Goal: Task Accomplishment & Management: Use online tool/utility

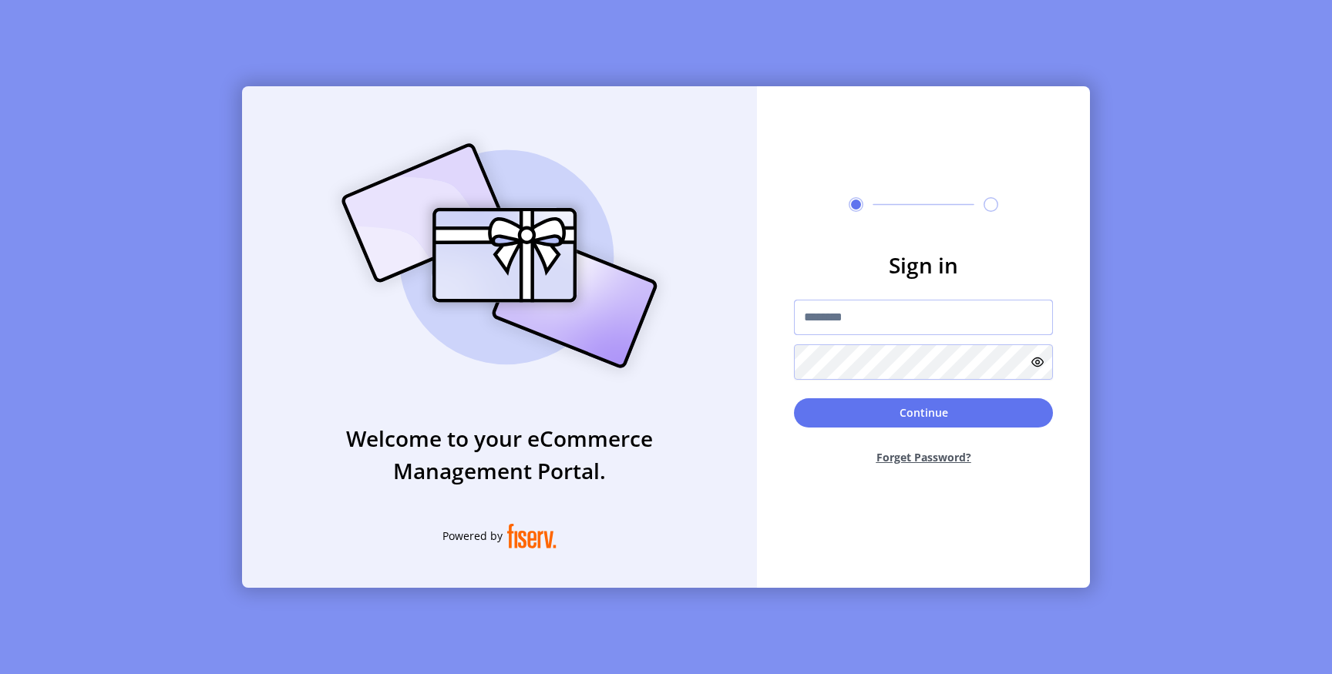
click at [835, 315] on input "text" at bounding box center [923, 317] width 259 height 35
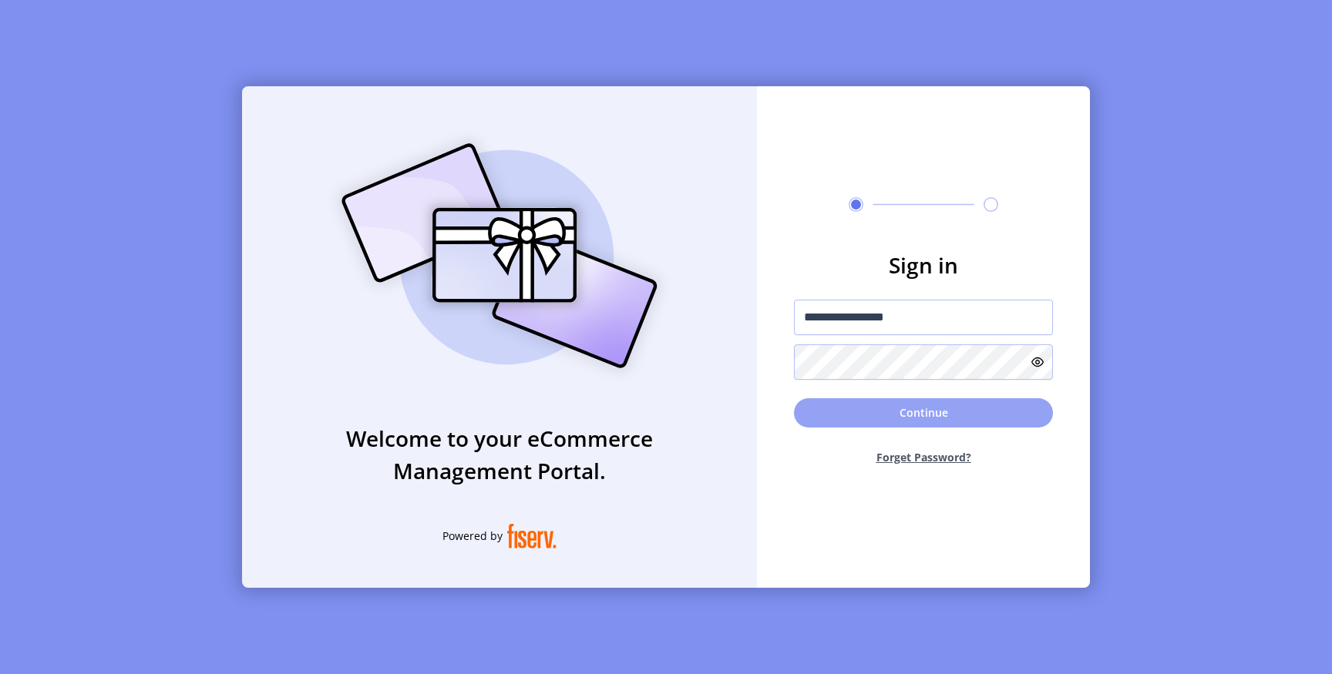
type input "**********"
click at [846, 404] on button "Continue" at bounding box center [923, 412] width 259 height 29
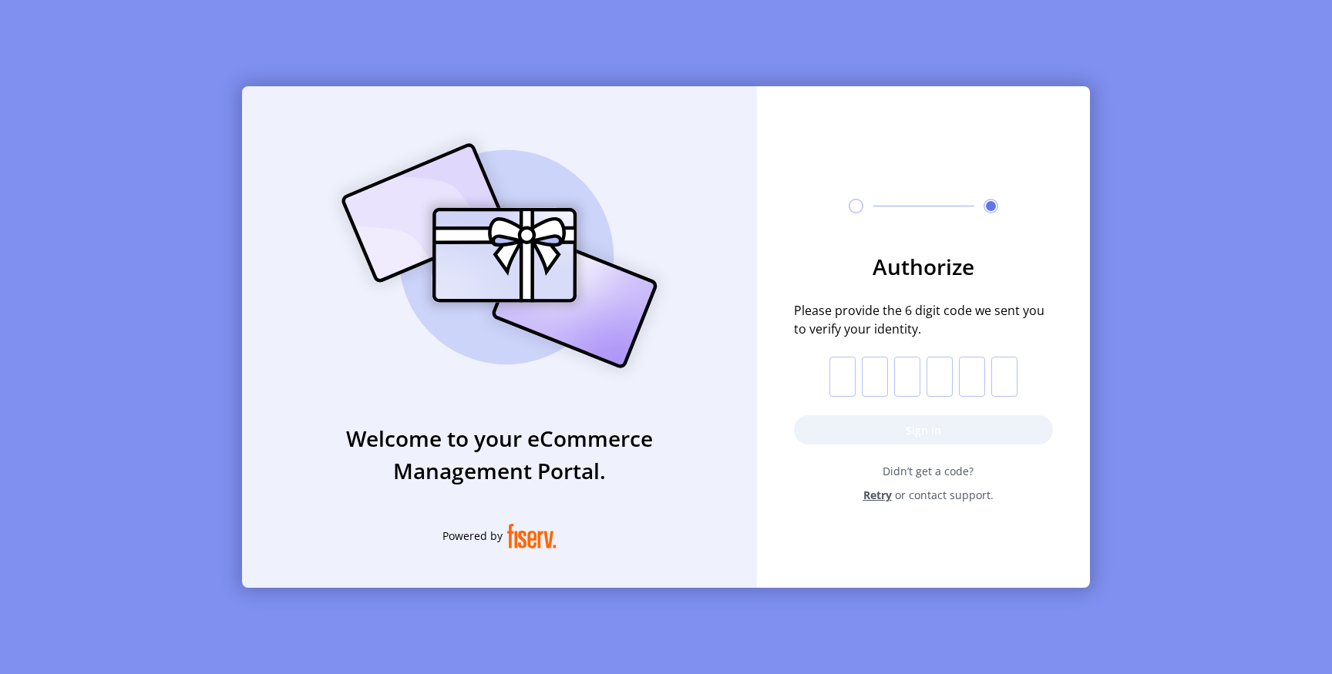
click at [1010, 616] on div "Welcome to your eCommerce Management Portal. Powered by Authorize Please provid…" at bounding box center [666, 337] width 1332 height 674
click at [845, 361] on input "text" at bounding box center [842, 377] width 26 height 40
paste input "*"
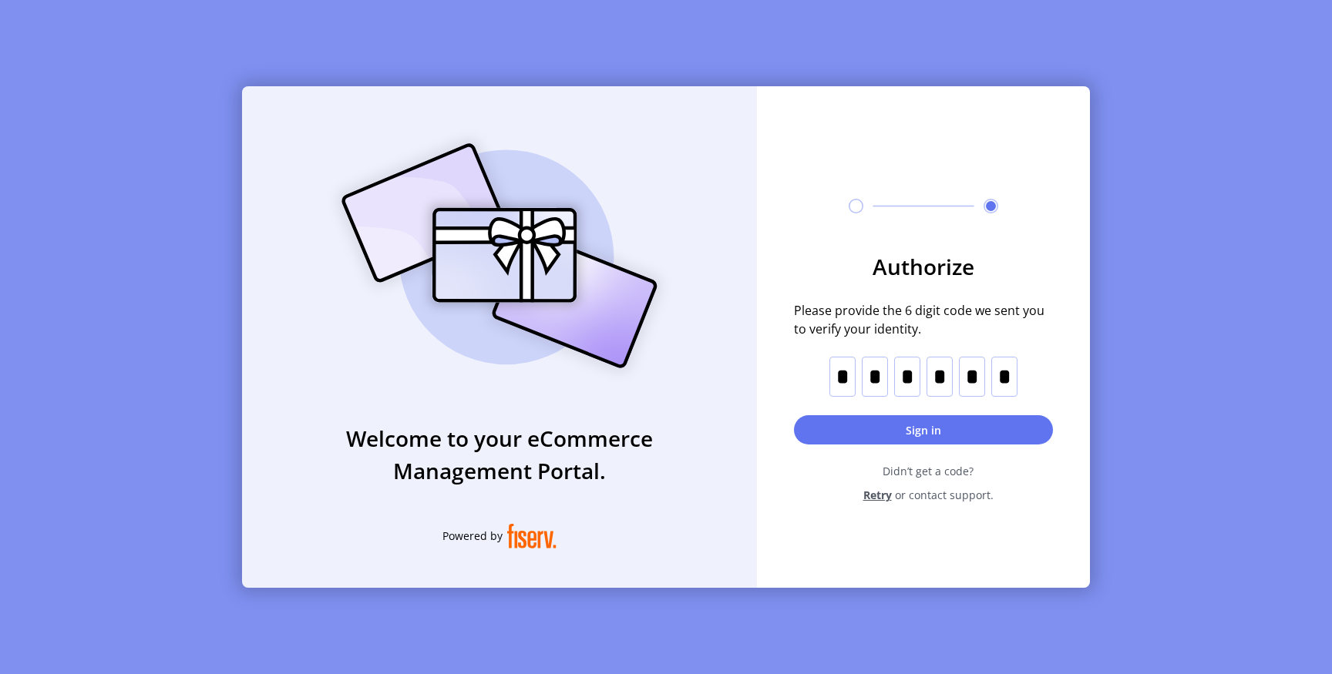
type input "*"
click at [844, 426] on button "Sign in" at bounding box center [923, 429] width 259 height 29
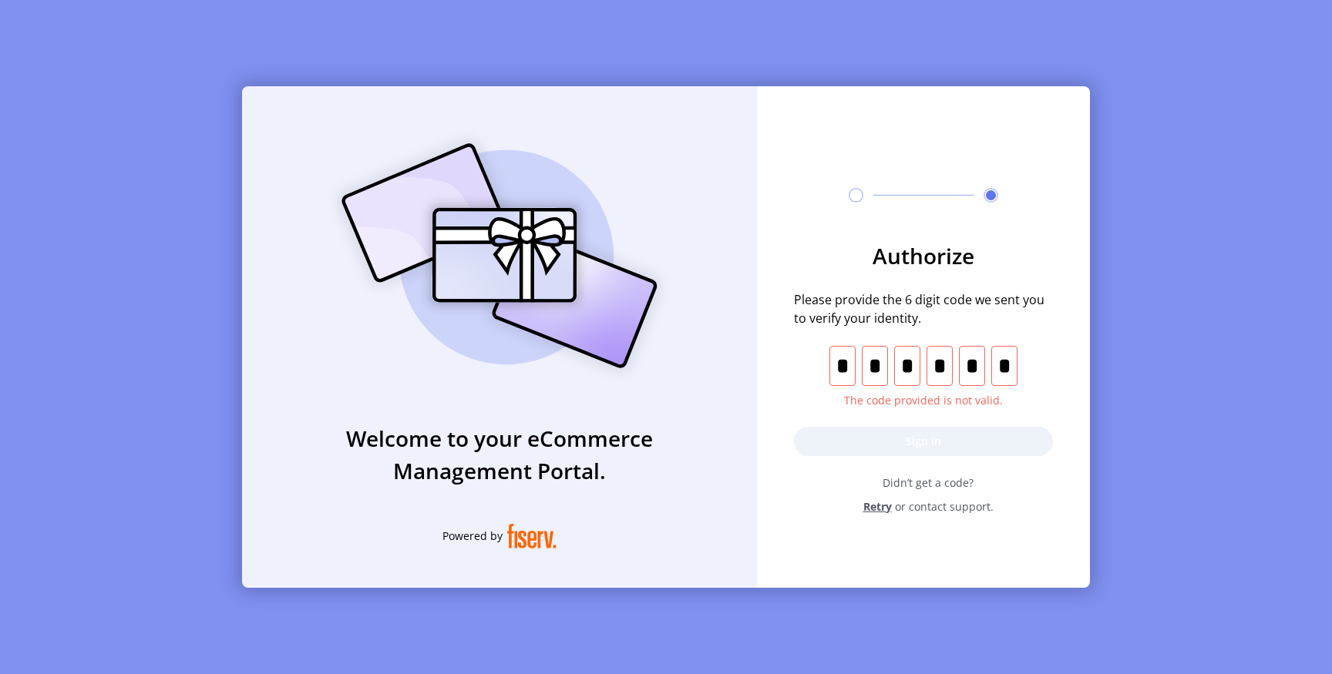
click at [810, 407] on span "The code provided is not valid." at bounding box center [923, 400] width 250 height 16
click at [909, 483] on span "Didn’t get a code?" at bounding box center [928, 483] width 250 height 16
click at [913, 479] on span "Didn’t get a code?" at bounding box center [928, 483] width 250 height 16
click at [915, 404] on span "The code provided is not valid." at bounding box center [923, 400] width 250 height 16
click at [989, 362] on p-inputotp "*" at bounding box center [923, 366] width 188 height 40
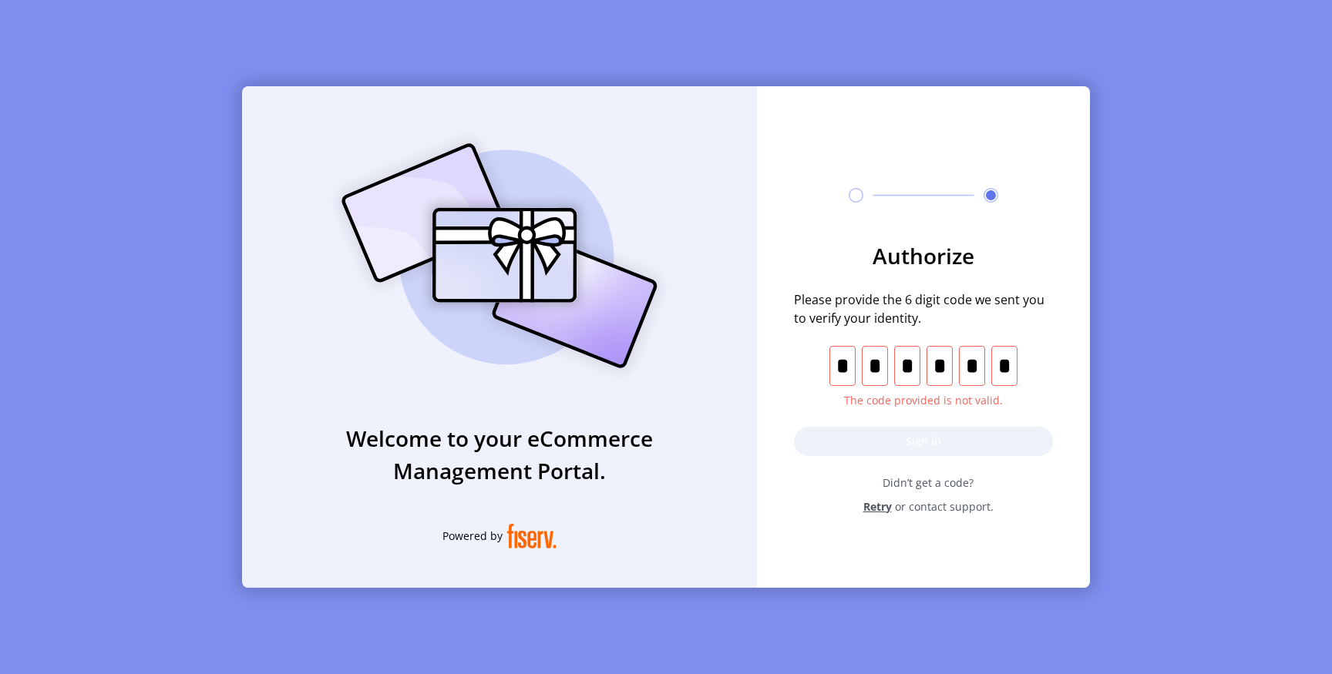
click at [1001, 364] on input "text" at bounding box center [1004, 366] width 26 height 40
click at [943, 451] on form "Authorize Please provide the 6 digit code we sent you to verify your identity. …" at bounding box center [923, 377] width 333 height 275
click at [931, 481] on span "Didn’t get a code?" at bounding box center [928, 483] width 250 height 16
click at [877, 508] on span "Retry" at bounding box center [877, 507] width 29 height 16
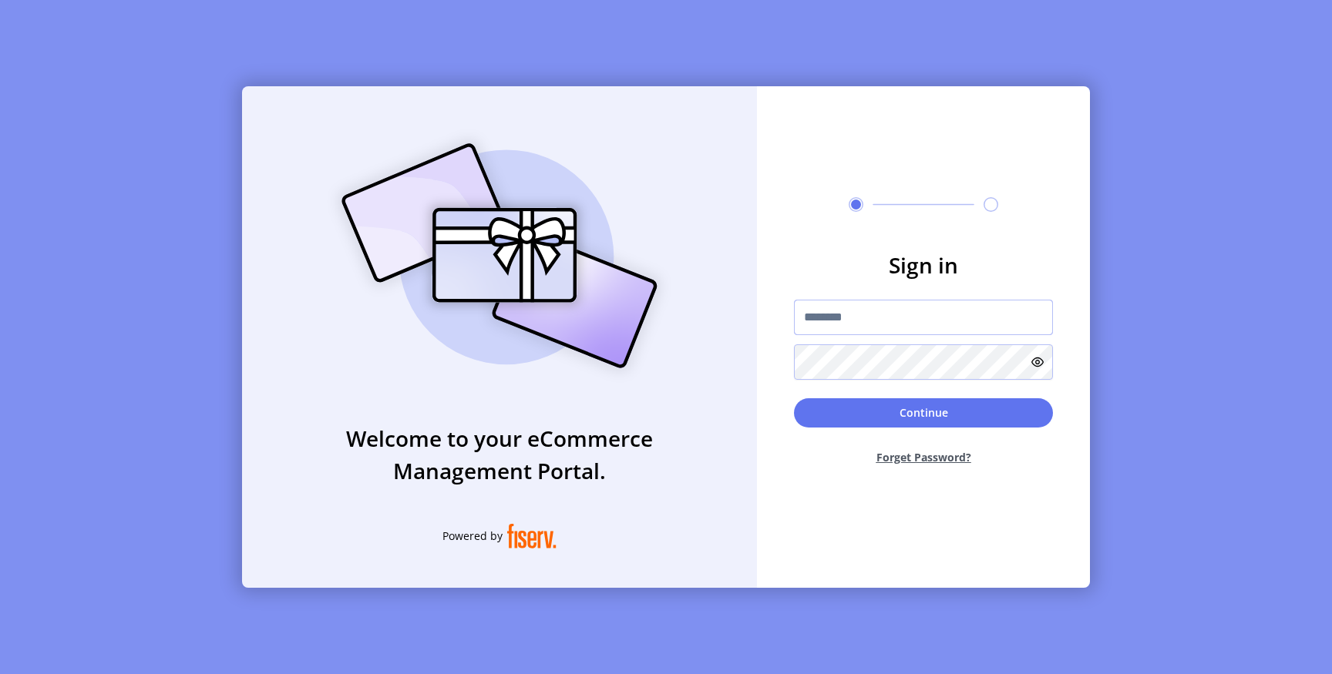
click at [859, 318] on input "text" at bounding box center [923, 317] width 259 height 35
click at [869, 317] on input "text" at bounding box center [923, 317] width 259 height 35
click at [902, 315] on input "*********" at bounding box center [923, 317] width 259 height 35
type input "**********"
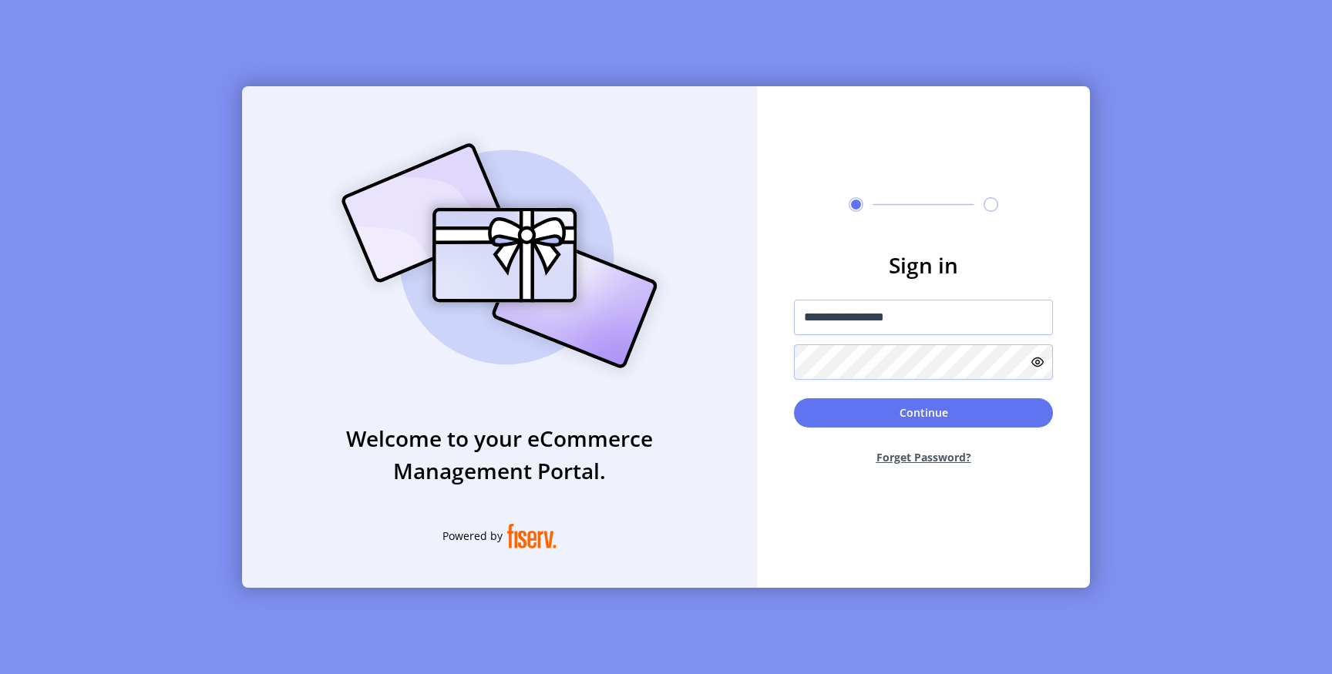
click at [1037, 357] on icon at bounding box center [1037, 362] width 12 height 12
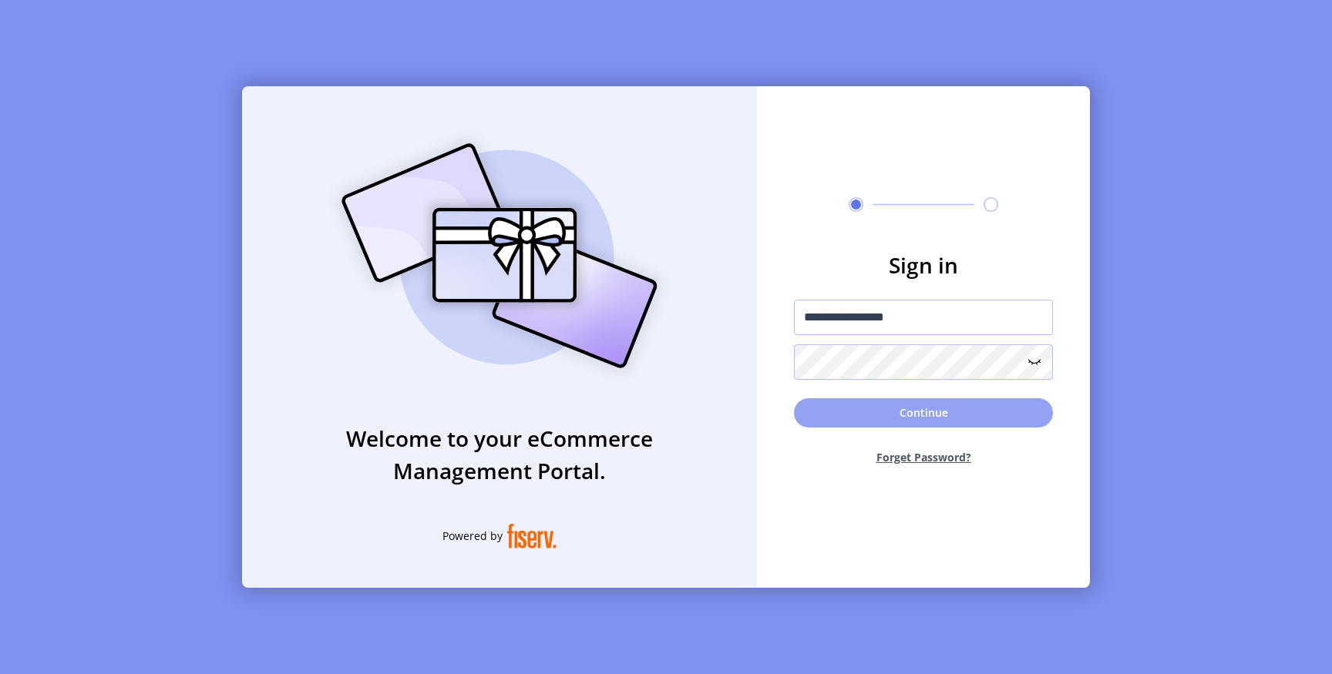
click at [896, 410] on button "Continue" at bounding box center [923, 412] width 259 height 29
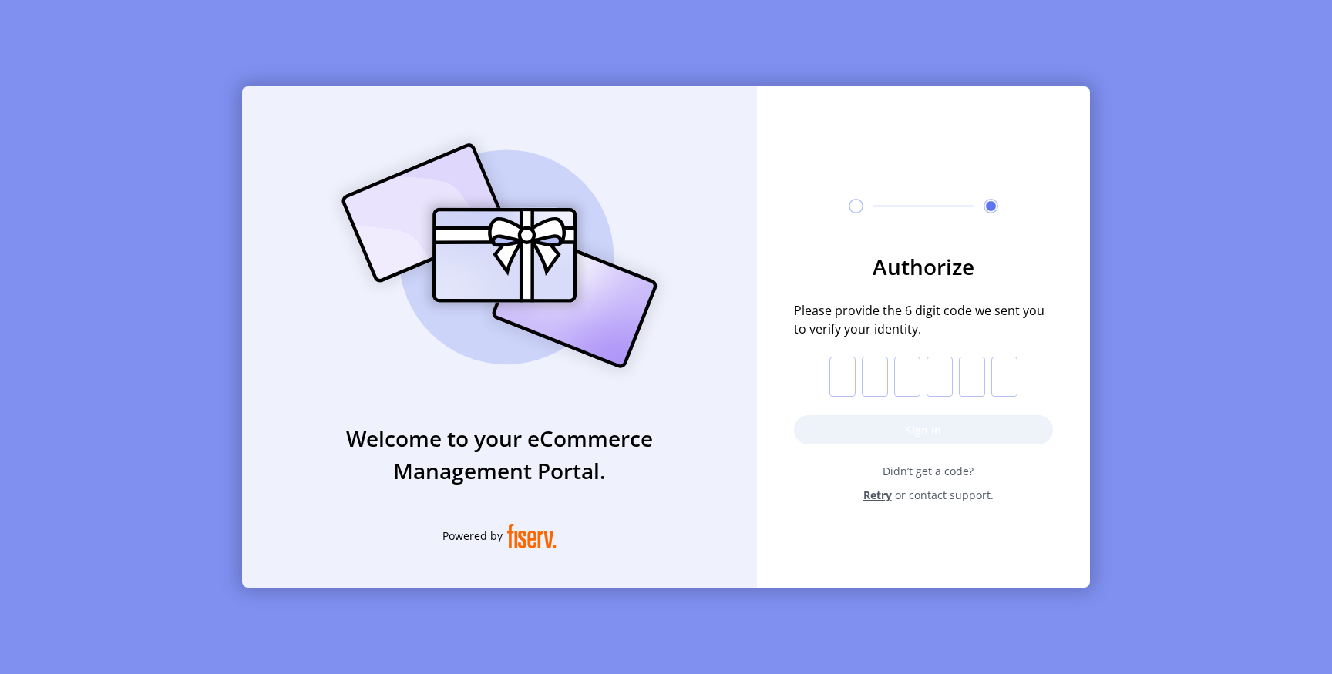
click at [841, 374] on input "text" at bounding box center [842, 377] width 26 height 40
paste input "*"
type input "*"
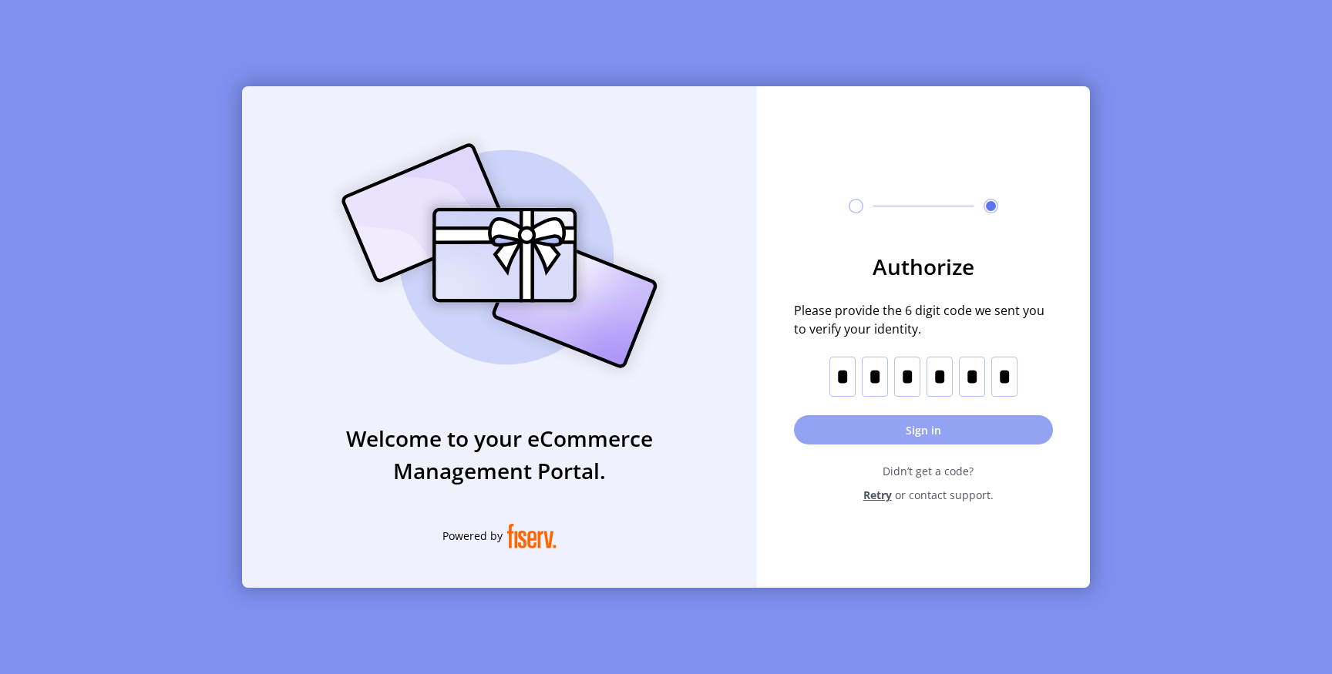
click at [837, 432] on button "Sign in" at bounding box center [923, 429] width 259 height 29
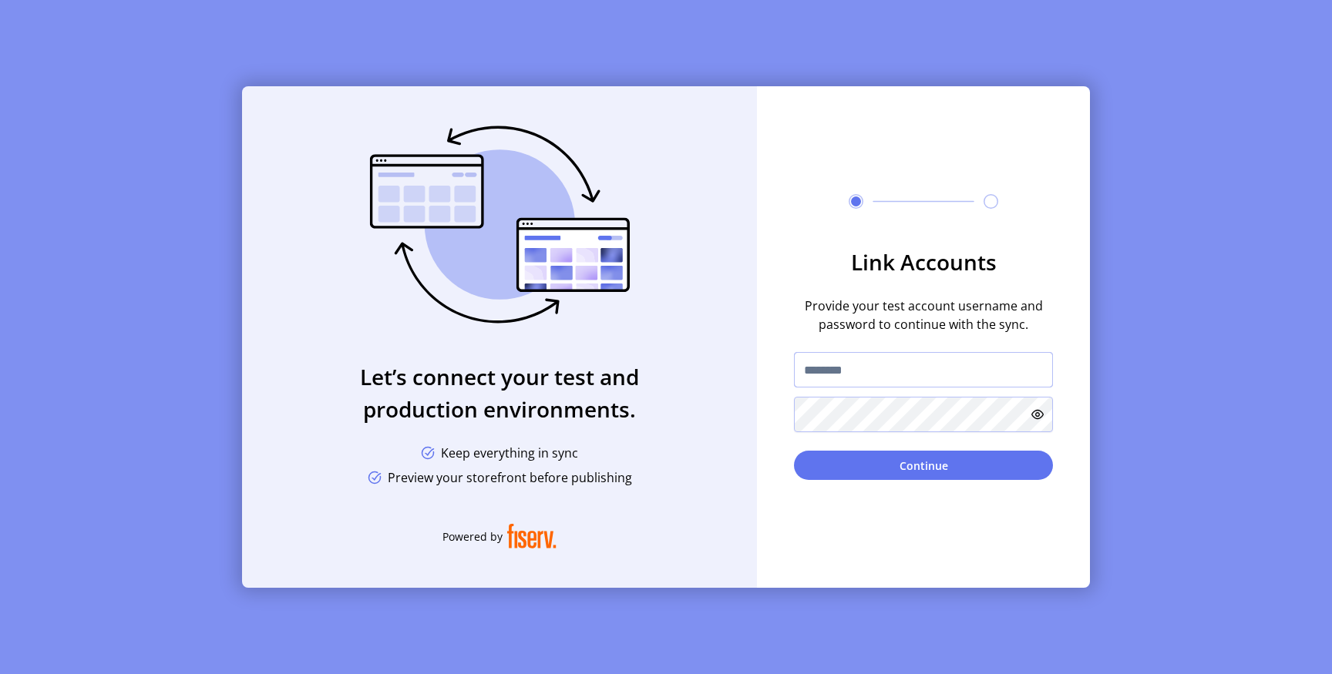
click at [835, 374] on input "text" at bounding box center [923, 369] width 259 height 35
click at [827, 364] on input "*********" at bounding box center [923, 369] width 259 height 35
type input "**********"
click at [867, 458] on button "Continue" at bounding box center [923, 465] width 259 height 29
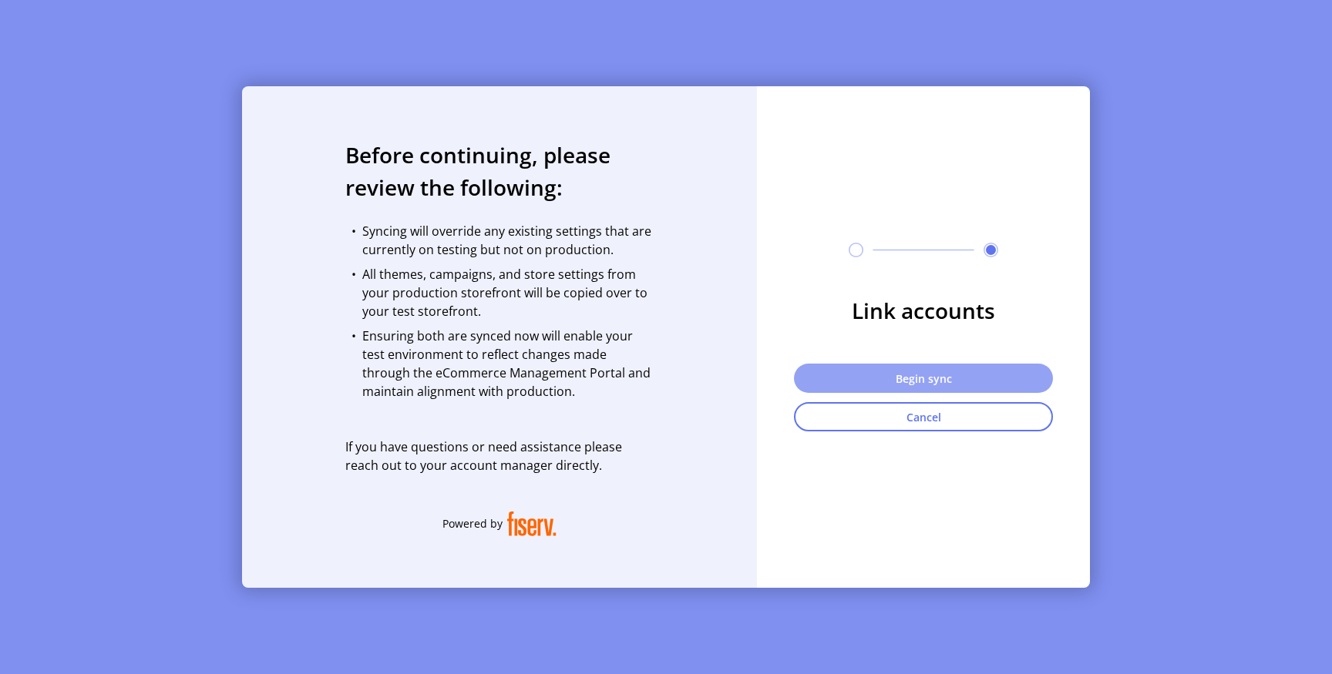
click at [874, 371] on button "Begin sync" at bounding box center [923, 378] width 259 height 29
